Goal: Register for event/course

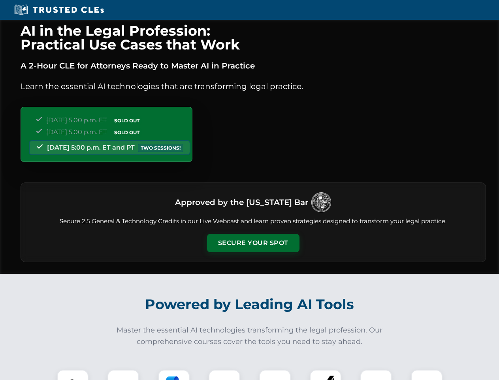
click at [253, 243] on button "Secure Your Spot" at bounding box center [253, 243] width 93 height 18
click at [73, 374] on img at bounding box center [72, 385] width 23 height 23
